Goal: Transaction & Acquisition: Purchase product/service

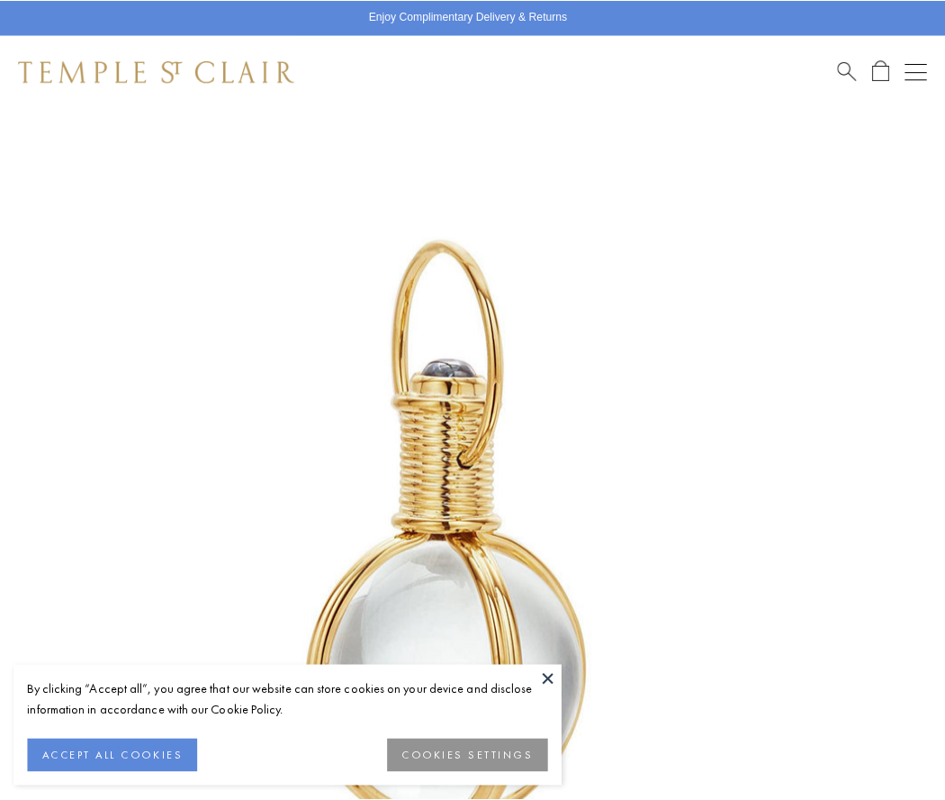
scroll to position [466, 0]
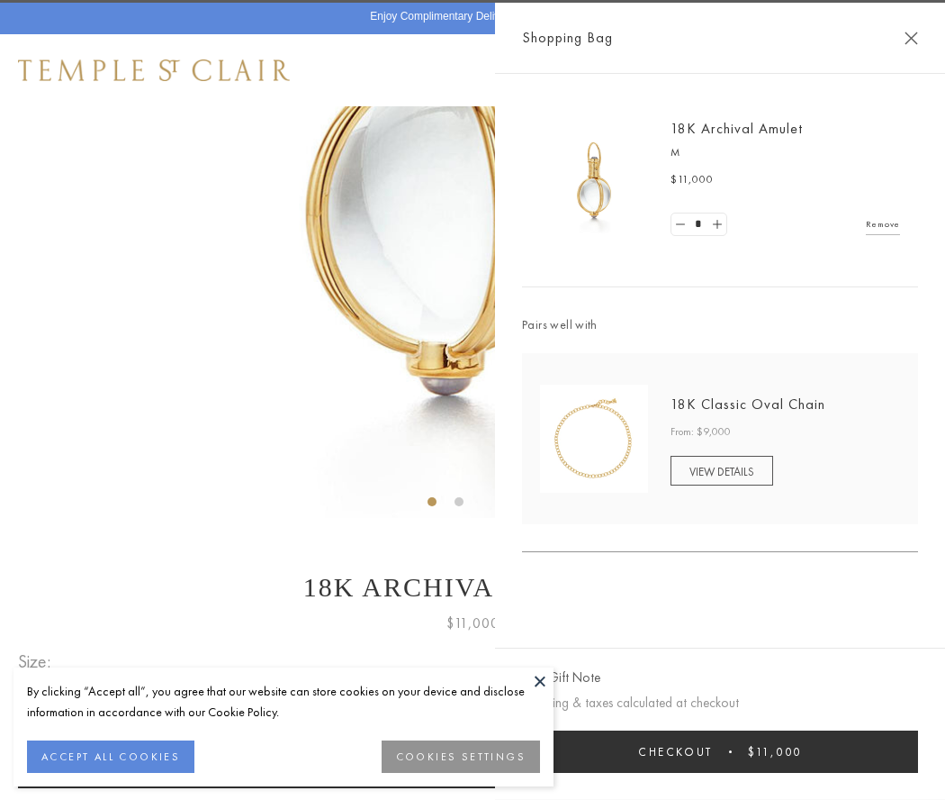
click at [720, 751] on button "Checkout $11,000" at bounding box center [720, 751] width 396 height 42
